Goal: Entertainment & Leisure: Consume media (video, audio)

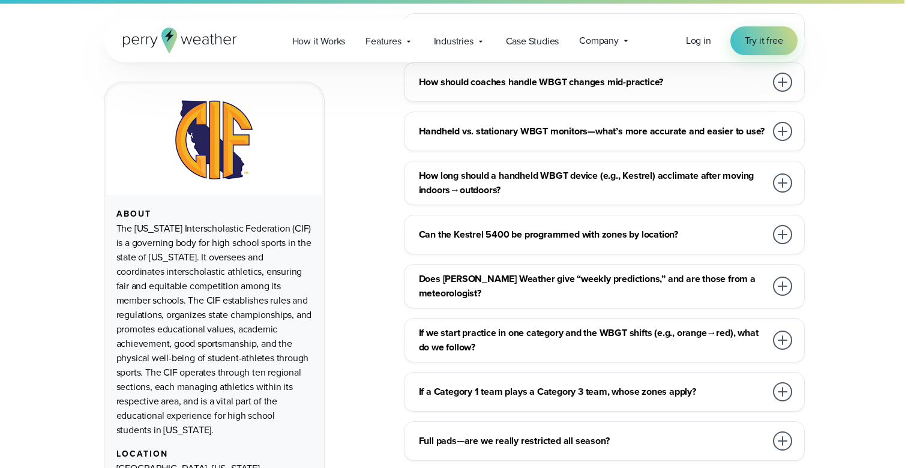
scroll to position [5224, 0]
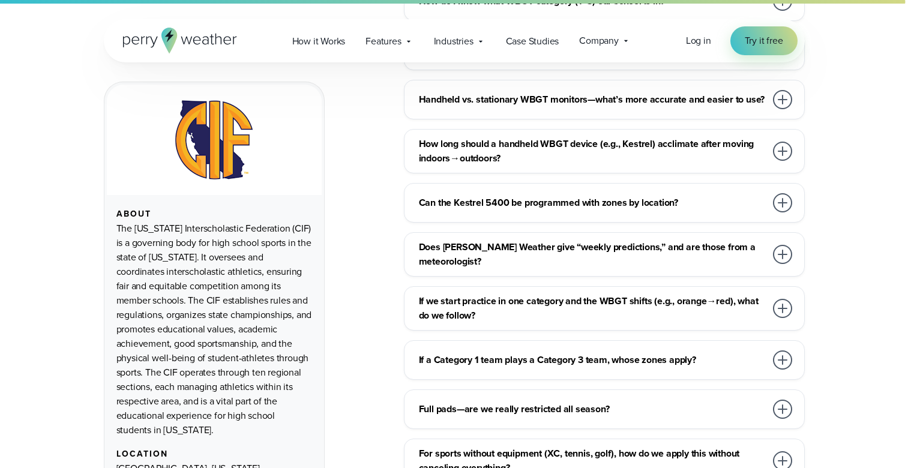
click at [784, 351] on div at bounding box center [782, 360] width 19 height 19
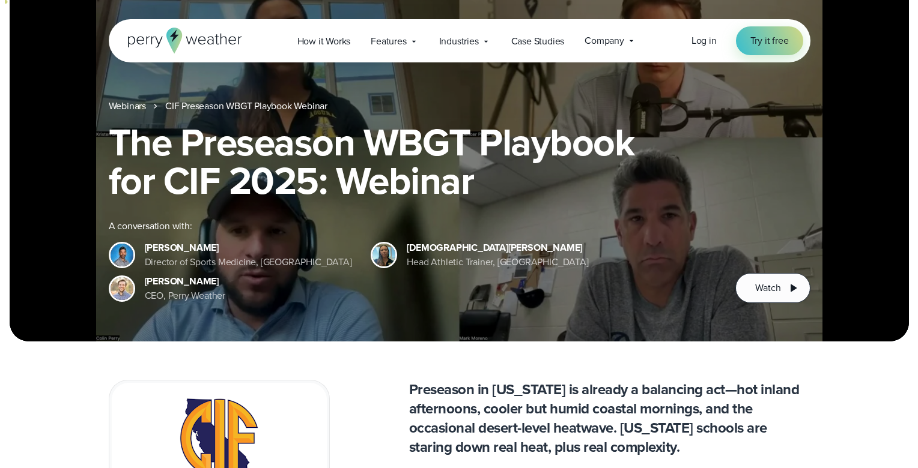
scroll to position [5, 0]
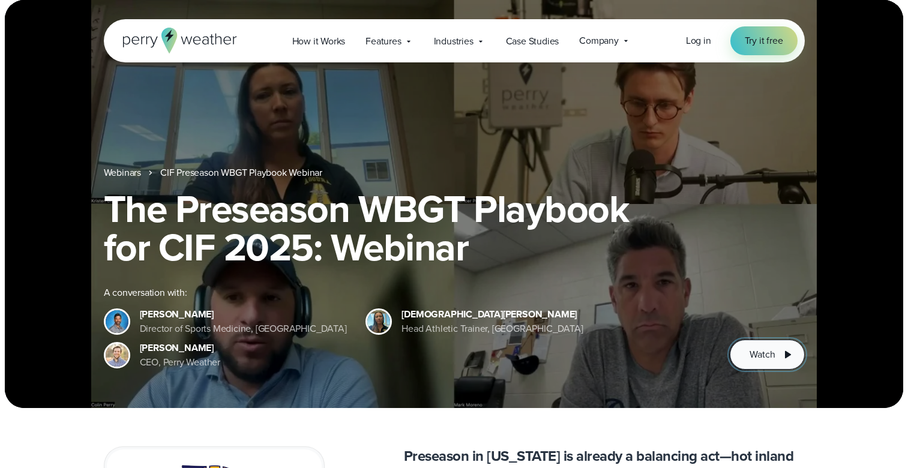
click at [784, 351] on icon at bounding box center [788, 355] width 14 height 14
